Goal: Task Accomplishment & Management: Manage account settings

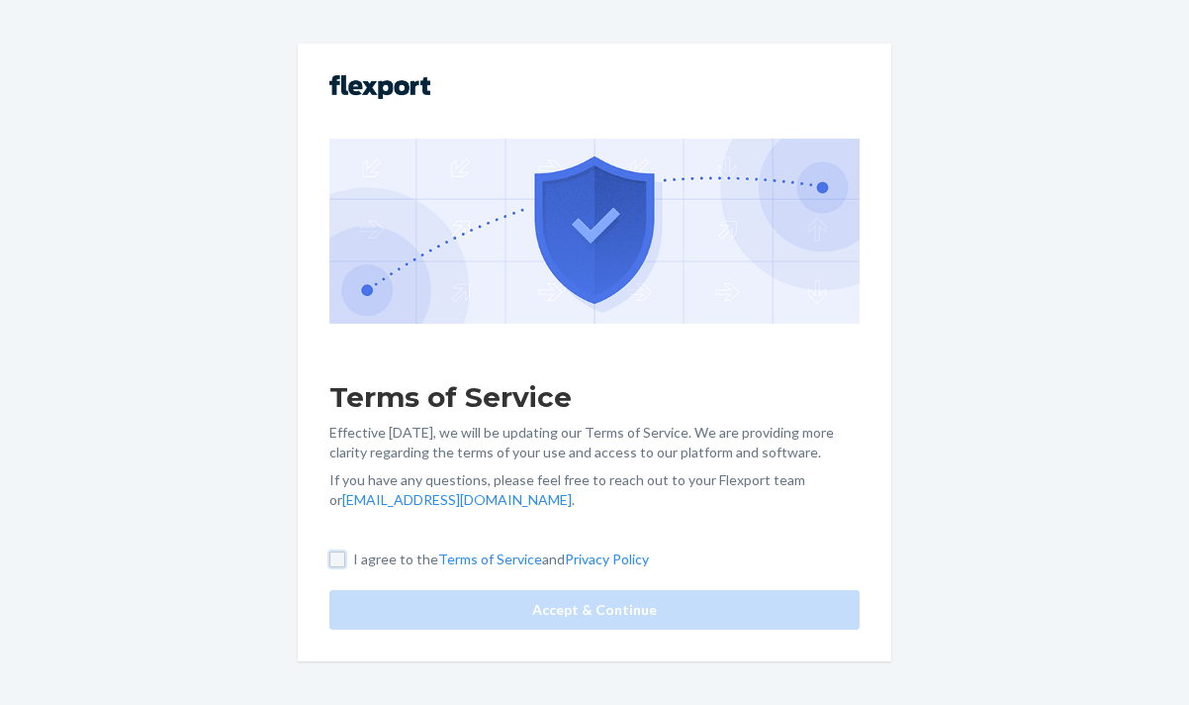
click at [336, 560] on input "I agree to the Terms of Service and Privacy Policy" at bounding box center [338, 559] width 16 height 16
checkbox input "true"
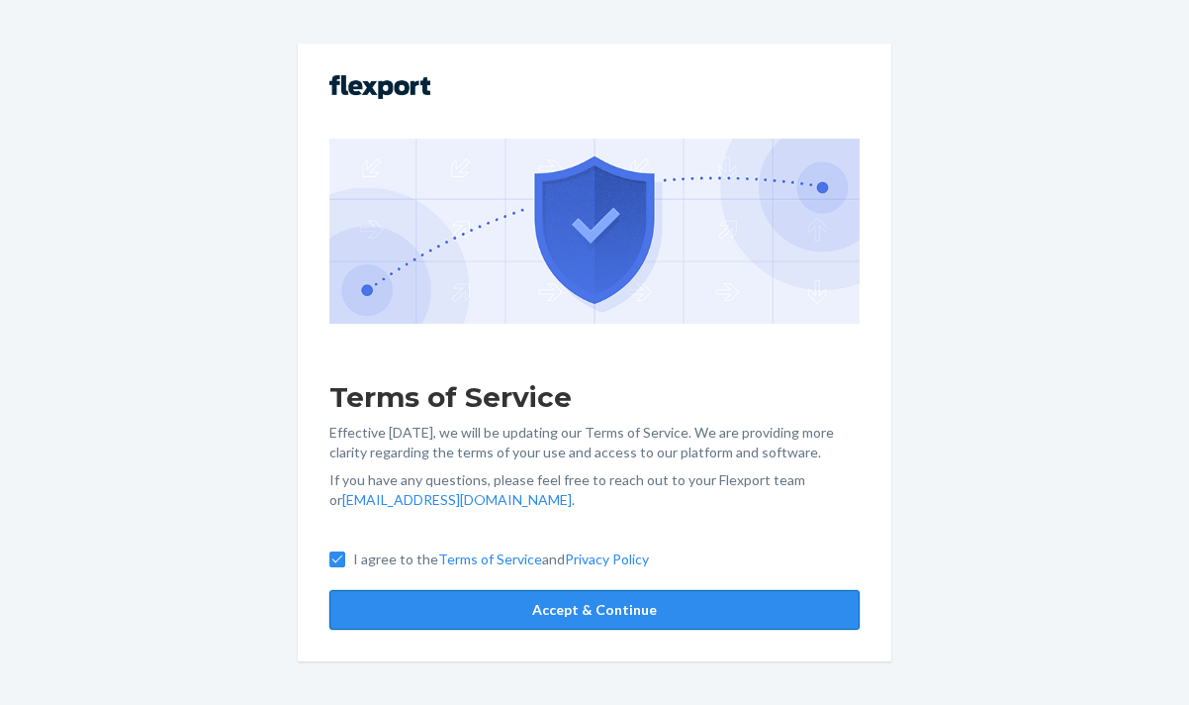
click at [522, 616] on button "Accept & Continue" at bounding box center [595, 610] width 530 height 40
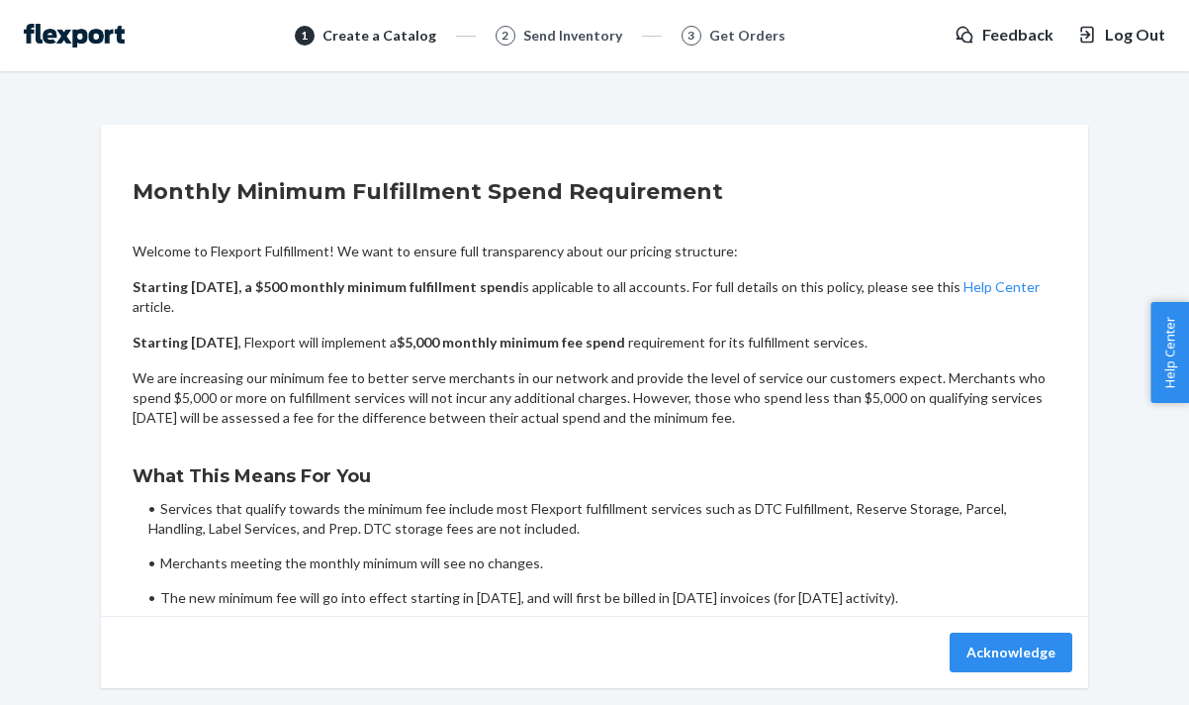
scroll to position [62, 0]
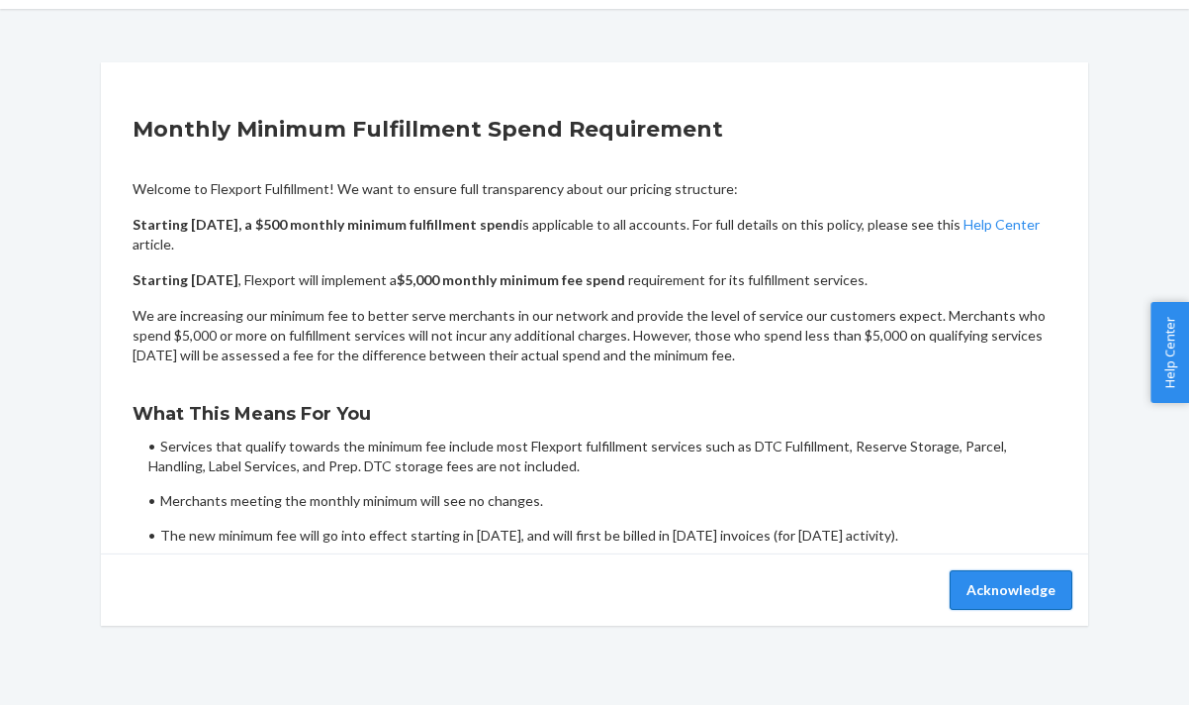
click at [1007, 584] on button "Acknowledge" at bounding box center [1011, 590] width 123 height 40
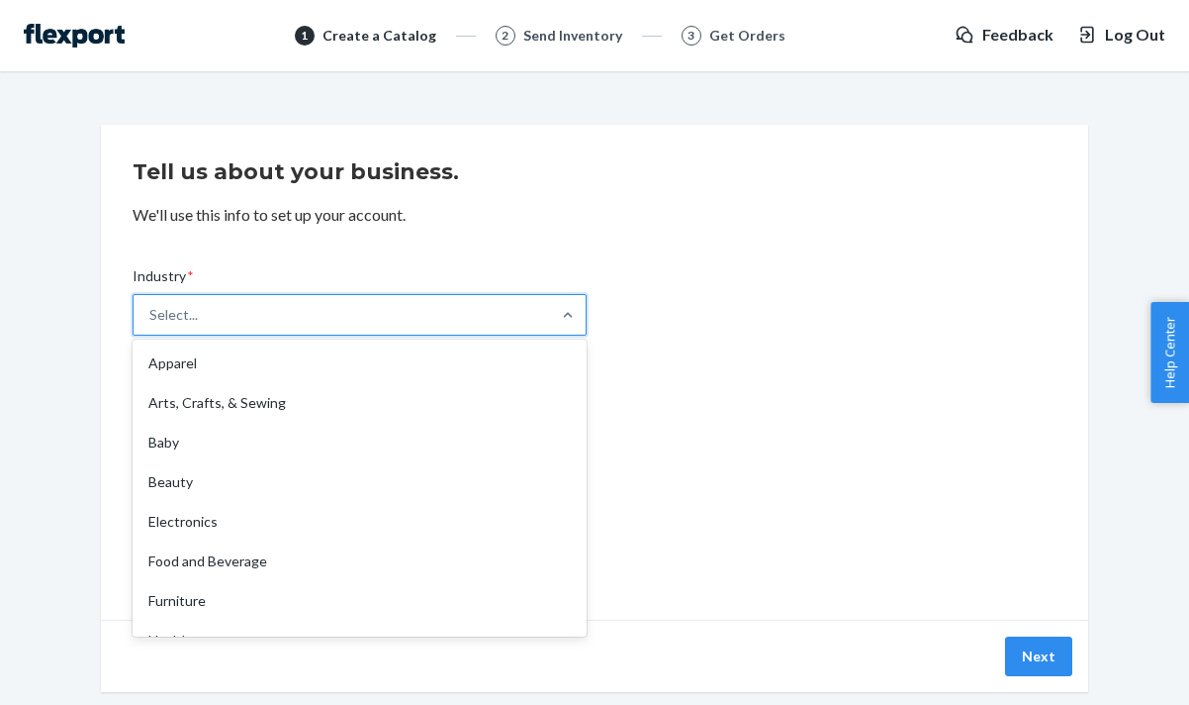
click at [485, 308] on div "Select..." at bounding box center [342, 315] width 417 height 40
click at [151, 308] on input "Industry * option Apparel focused, 1 of 19. 19 results available. Use Up and Do…" at bounding box center [150, 315] width 2 height 20
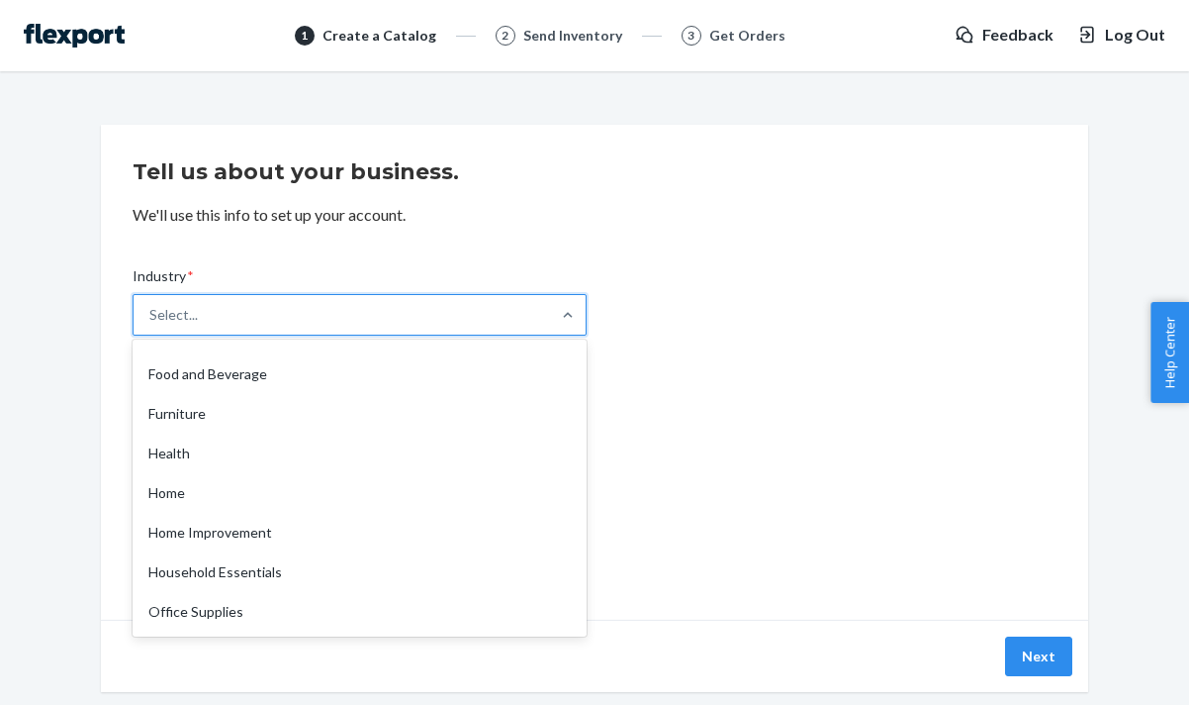
scroll to position [463, 0]
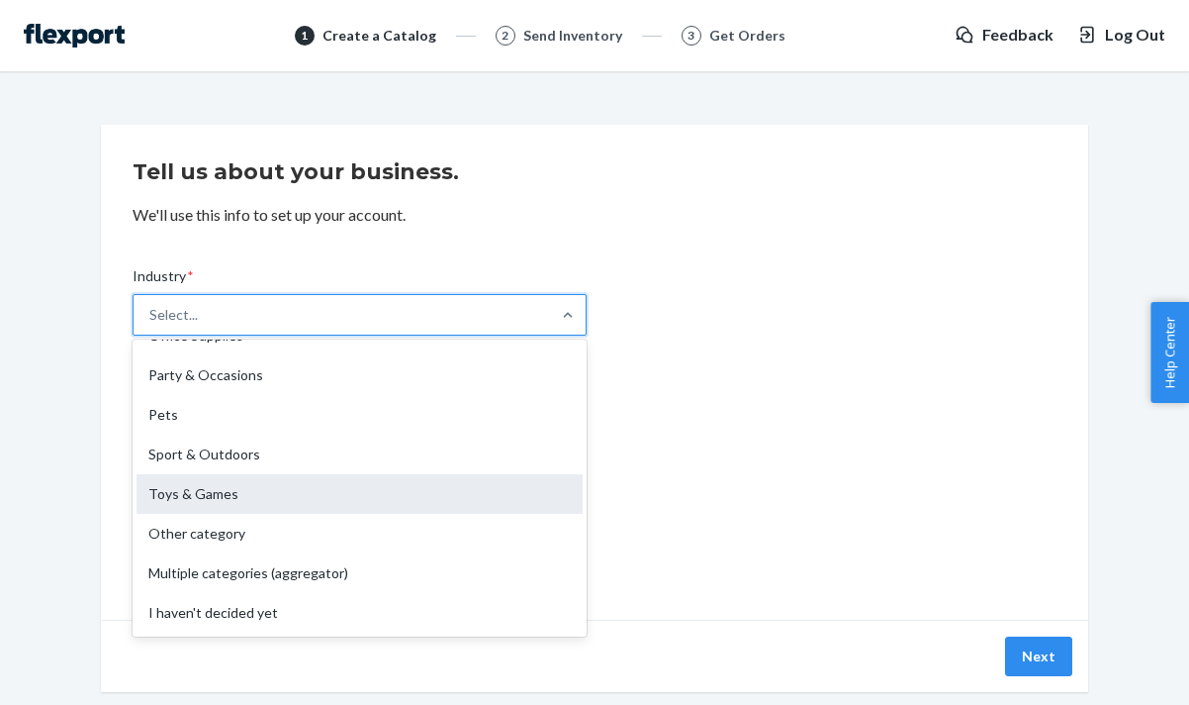
click at [379, 505] on div "Toys & Games" at bounding box center [360, 494] width 446 height 40
click at [151, 325] on input "Industry * option Toys & Games focused, 16 of 19. 19 results available. Use Up …" at bounding box center [150, 315] width 2 height 20
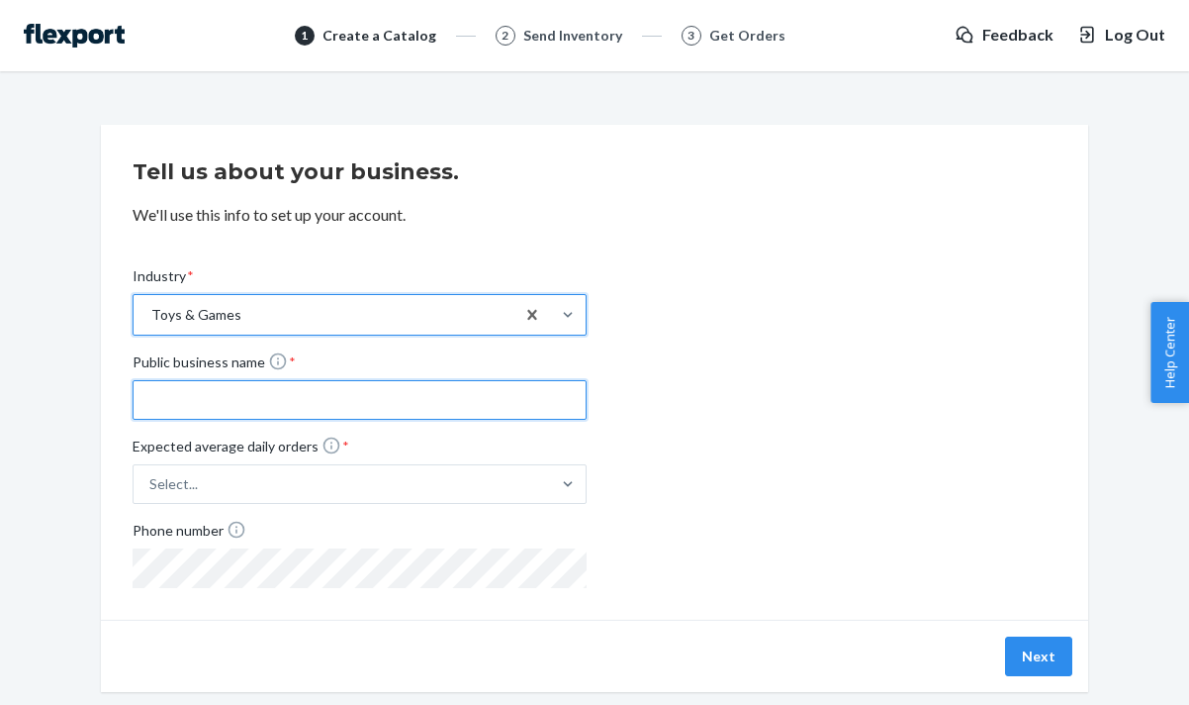
click at [430, 409] on input "Public business name *" at bounding box center [360, 400] width 454 height 40
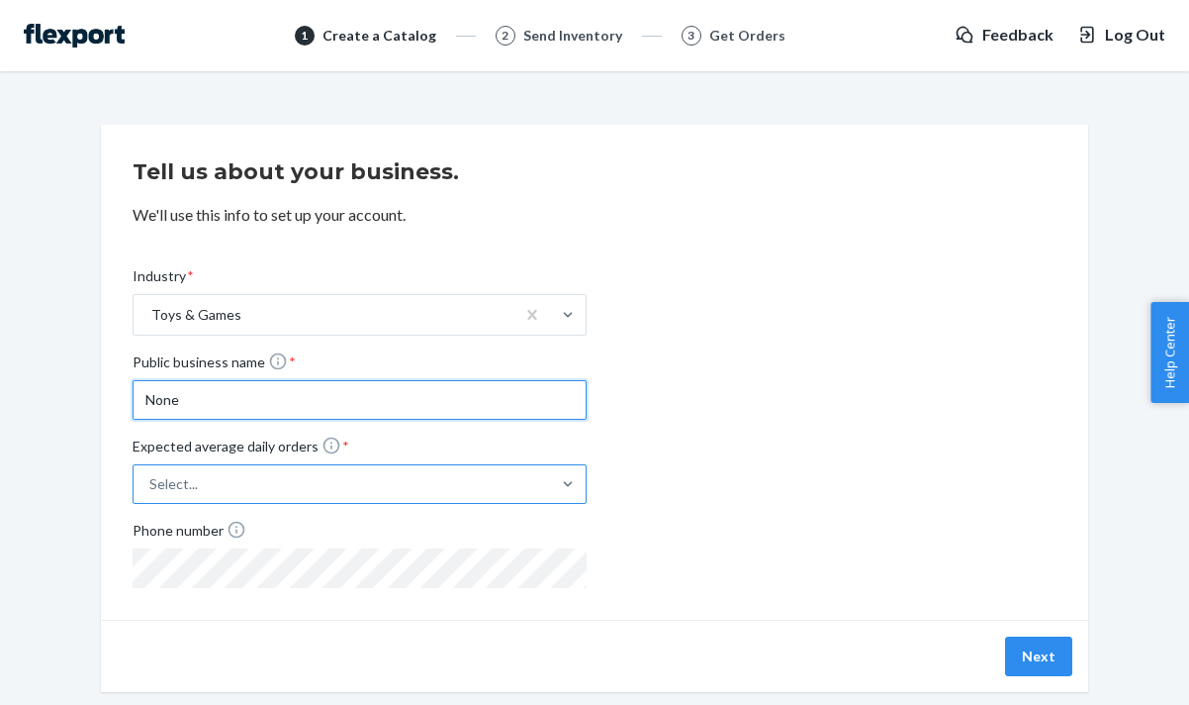
type input "None"
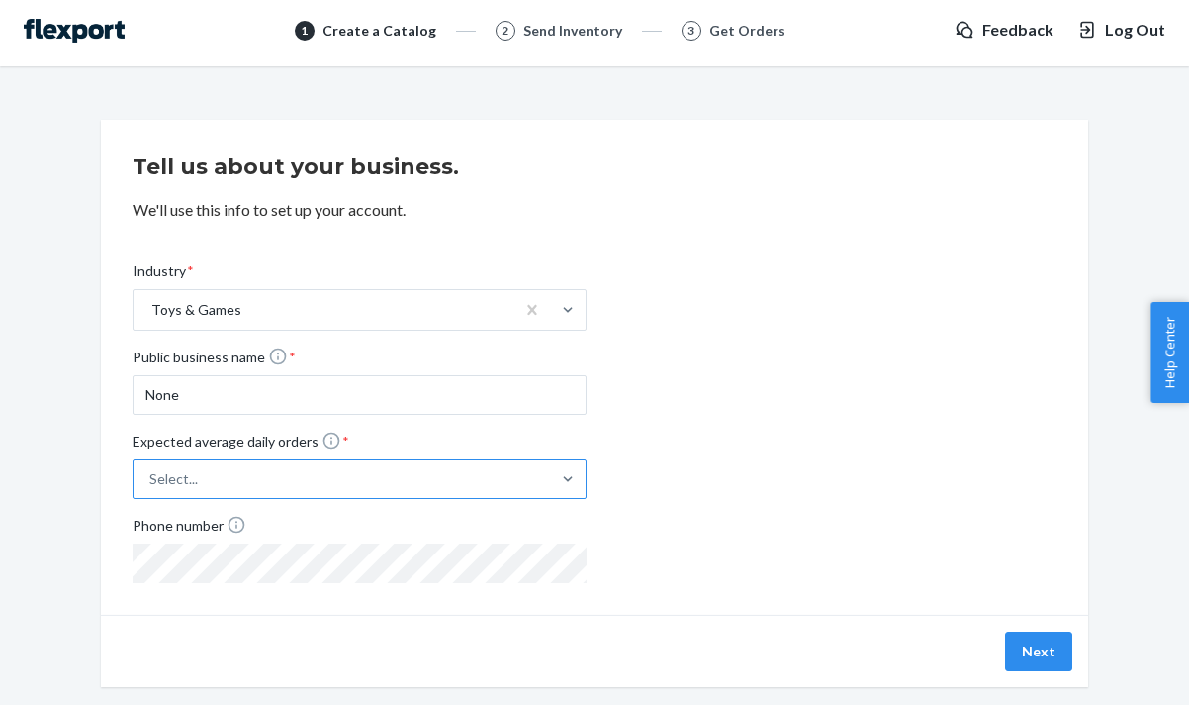
click at [427, 494] on div "Select..." at bounding box center [360, 479] width 454 height 40
click at [51, 479] on input "Expected average daily orders * Select..." at bounding box center [51, 479] width 0 height 0
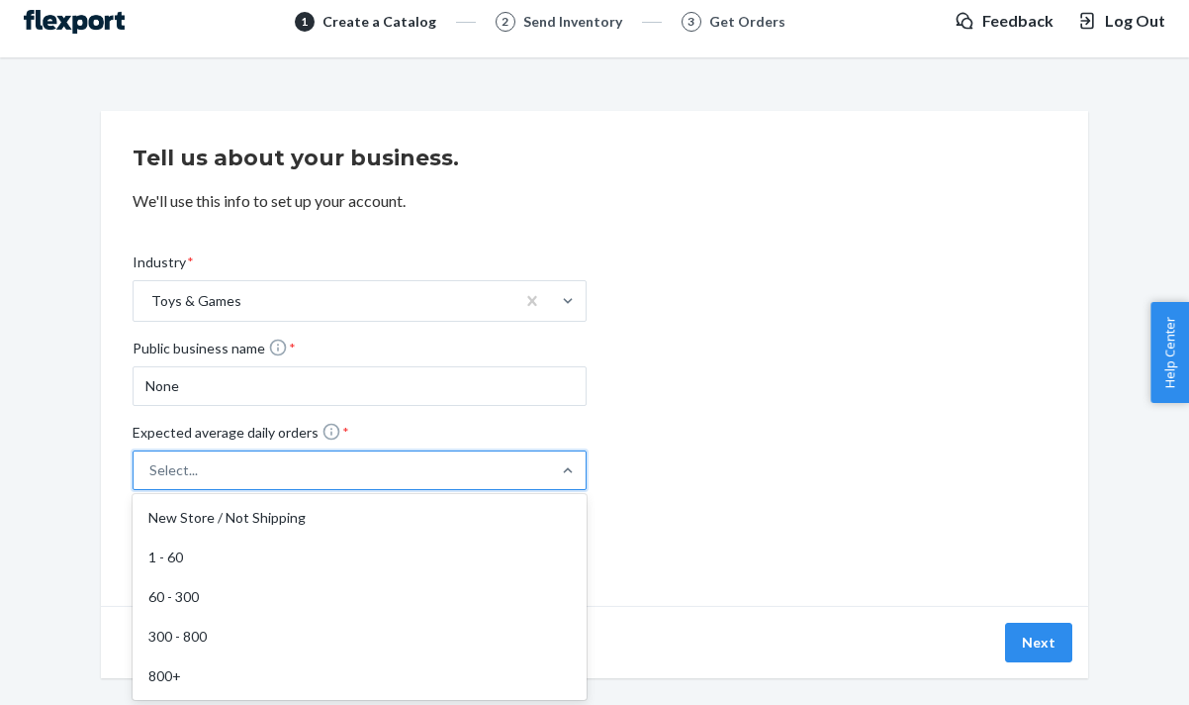
scroll to position [16, 0]
click at [451, 520] on div "New Store / Not Shipping" at bounding box center [360, 516] width 446 height 40
click at [51, 468] on input "Expected average daily orders * option New Store / Not Shipping focused, 1 of 5…" at bounding box center [51, 468] width 0 height 0
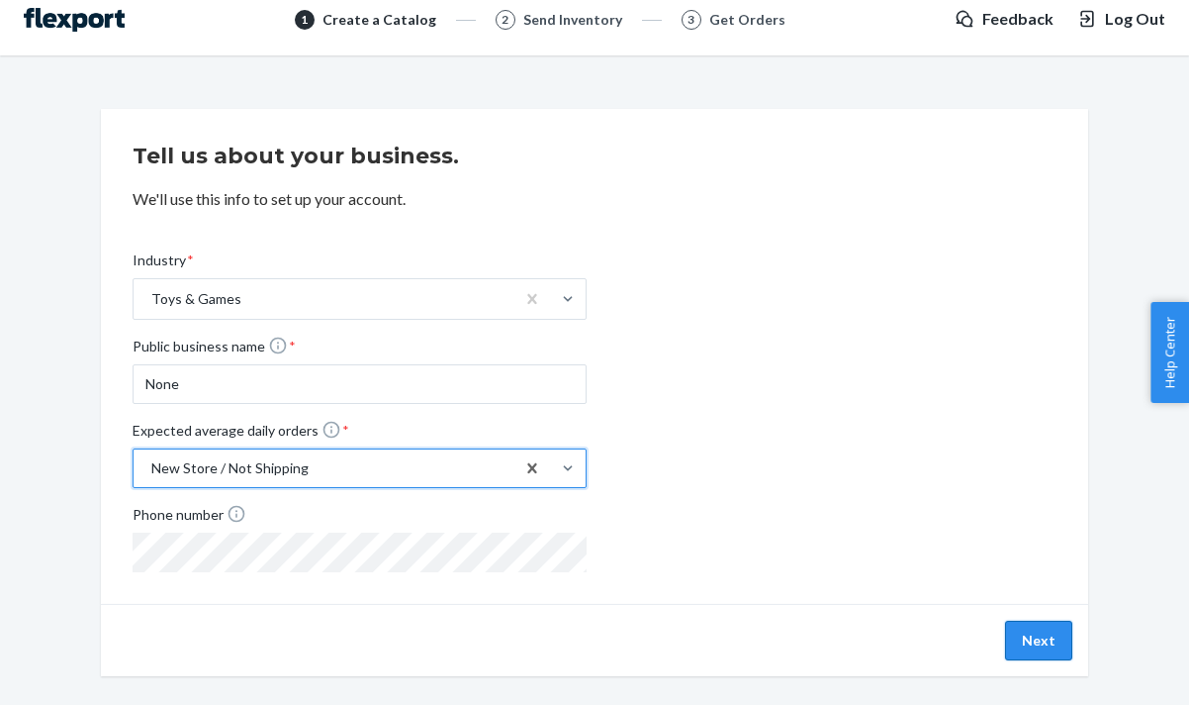
click at [1023, 644] on button "Next" at bounding box center [1038, 640] width 67 height 40
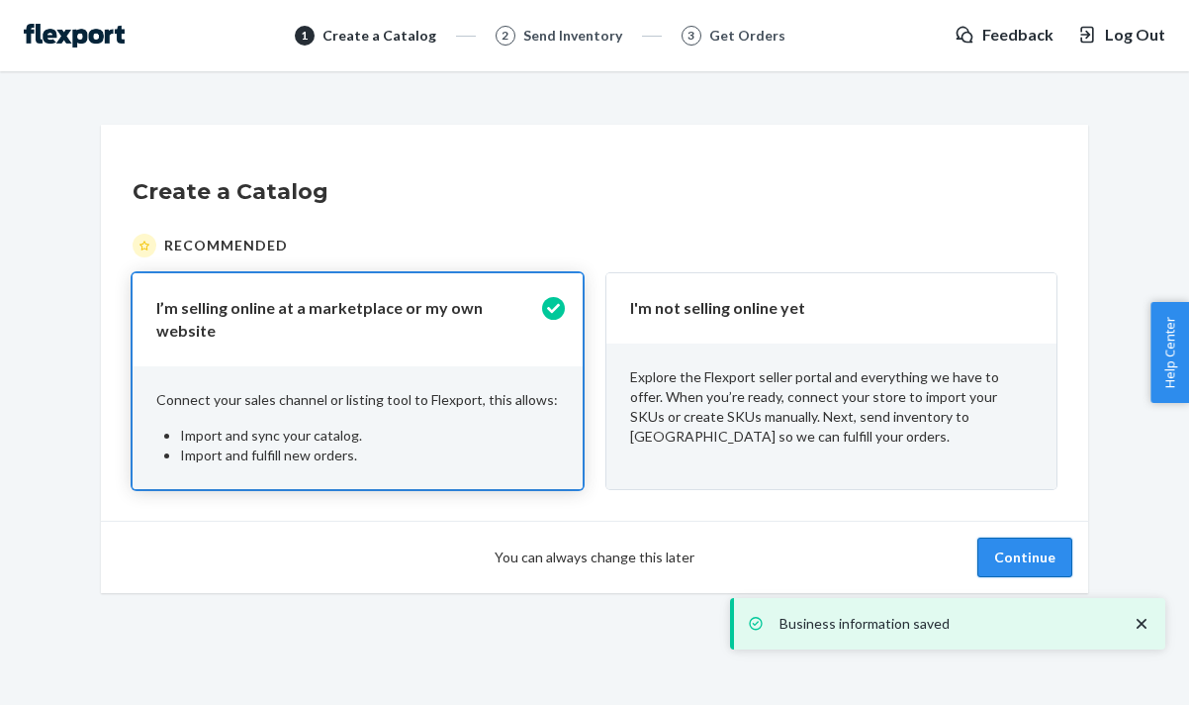
click at [1041, 537] on button "Continue" at bounding box center [1025, 557] width 95 height 40
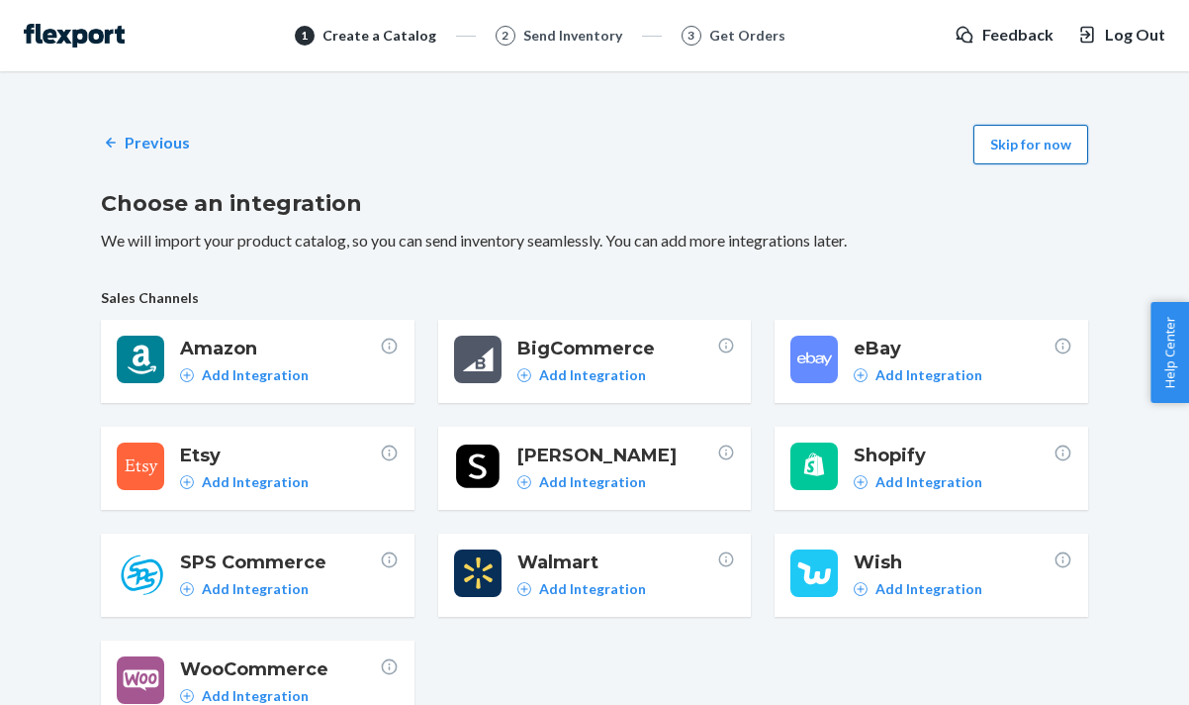
click at [1017, 135] on button "Skip for now" at bounding box center [1031, 145] width 115 height 40
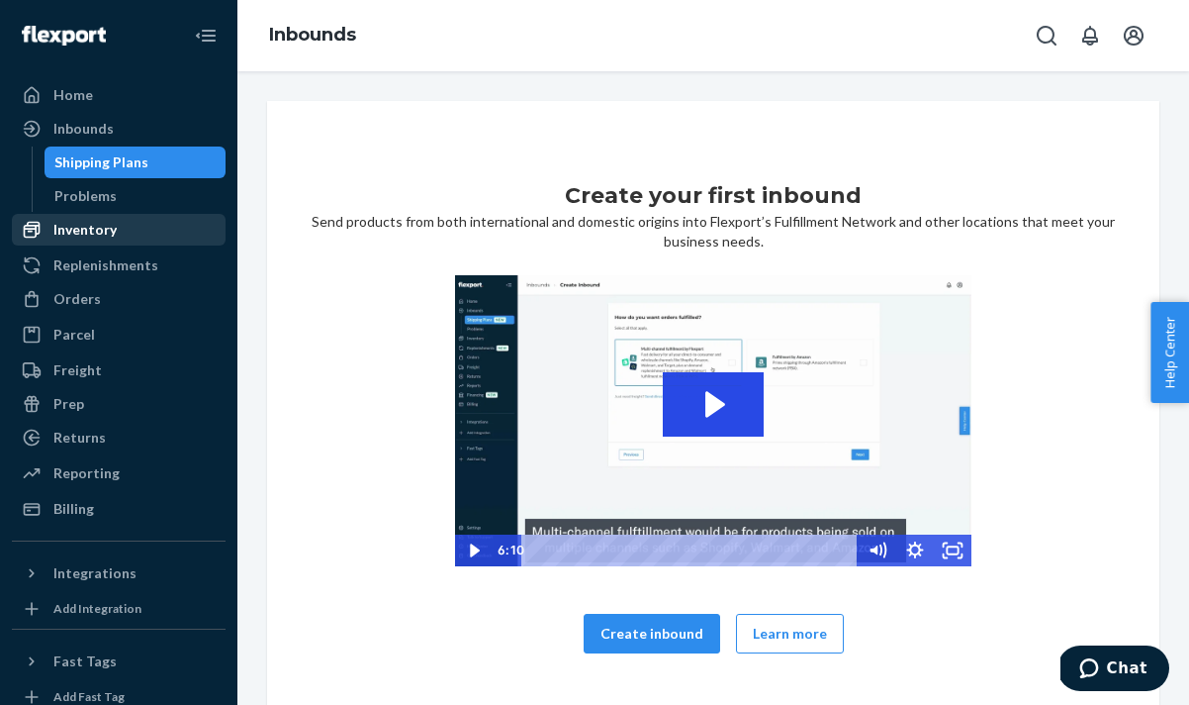
click at [121, 224] on div "Inventory" at bounding box center [119, 230] width 210 height 28
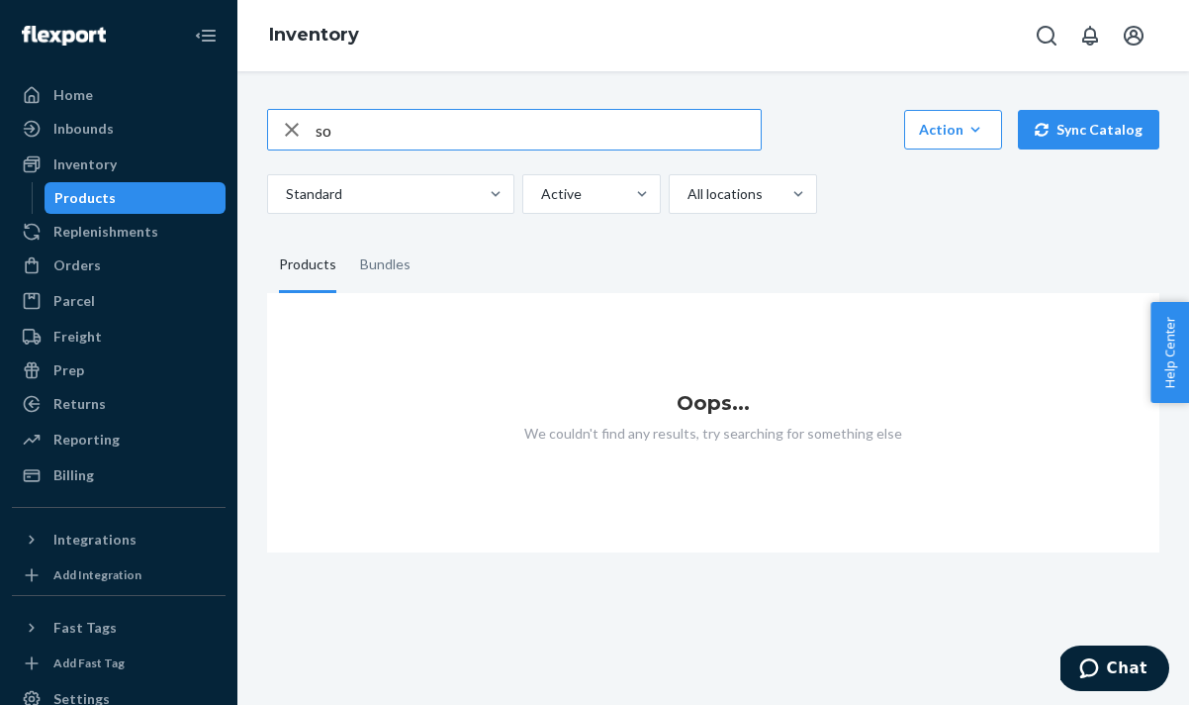
type input "s"
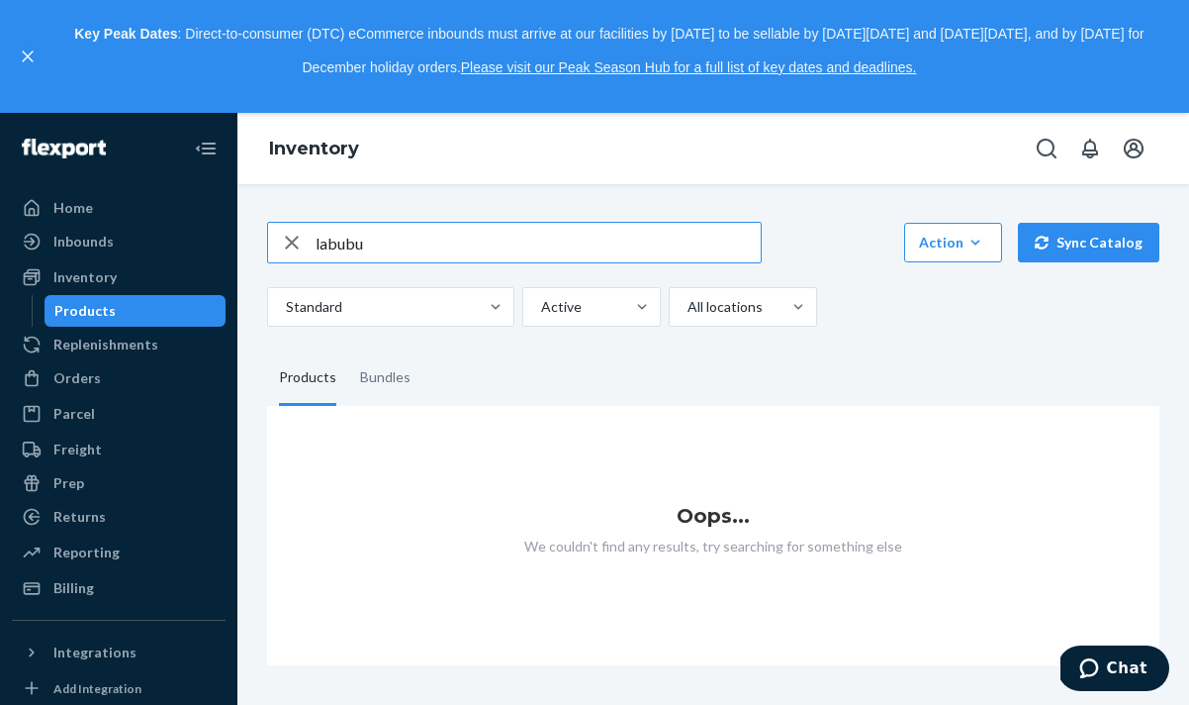
type input "labubu"
click at [20, 57] on button "close," at bounding box center [28, 57] width 20 height 20
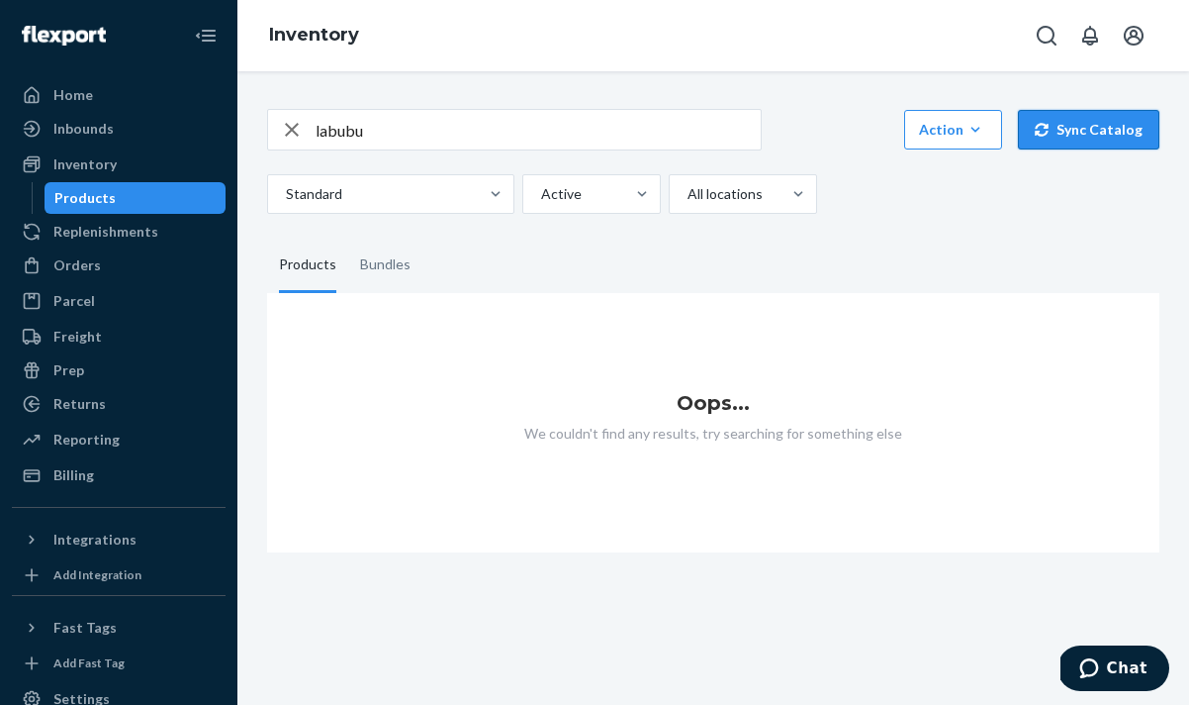
click at [1108, 130] on button "Sync Catalog" at bounding box center [1089, 130] width 142 height 40
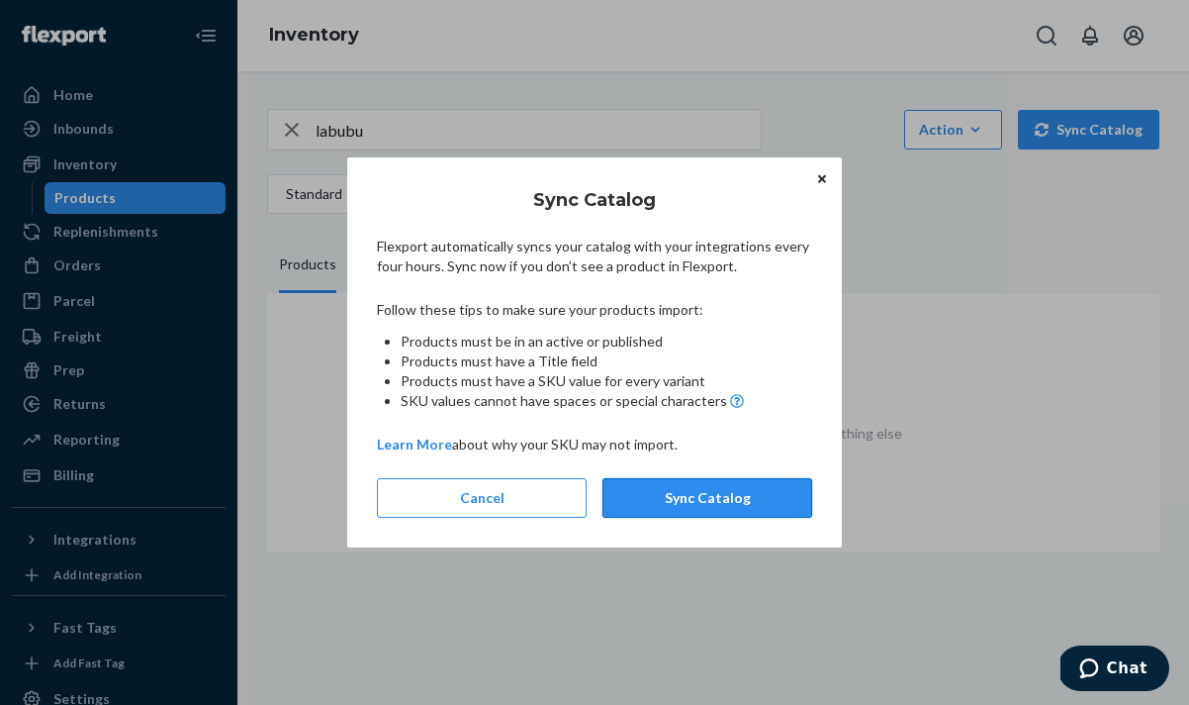
click at [738, 497] on button "Sync Catalog" at bounding box center [708, 498] width 210 height 40
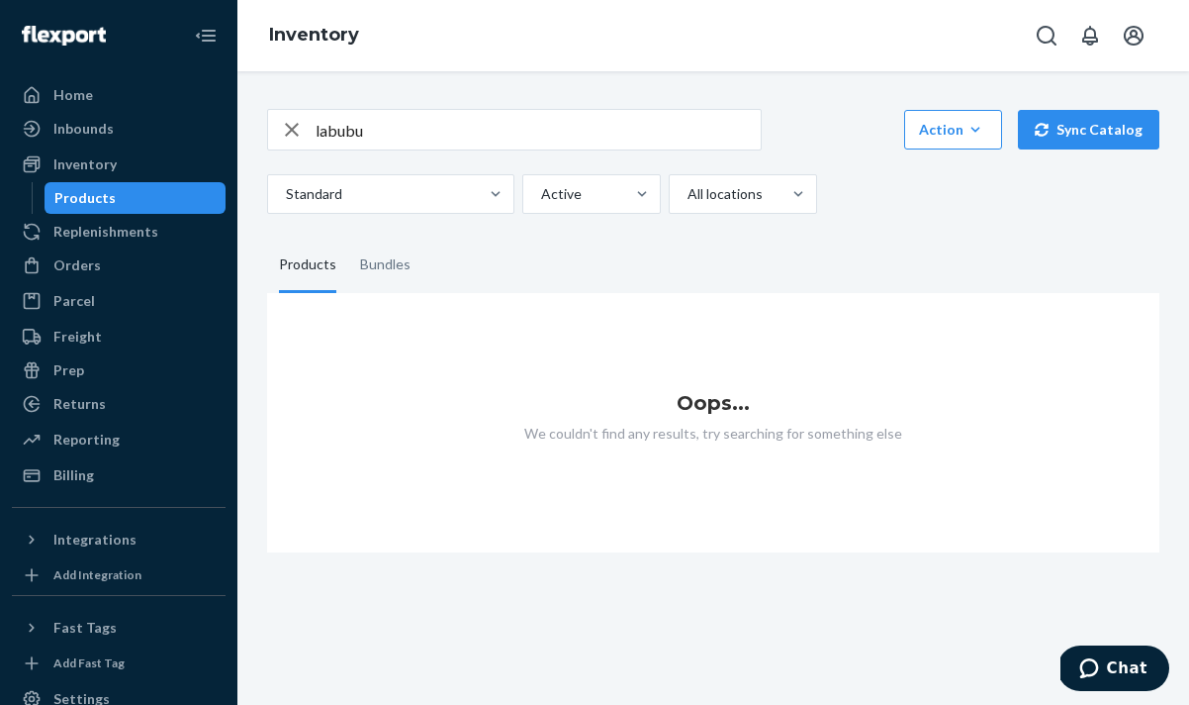
click at [368, 127] on input "labubu" at bounding box center [538, 130] width 445 height 40
click at [1072, 130] on button "Sync Catalog" at bounding box center [1089, 130] width 142 height 40
